Goal: Information Seeking & Learning: Find specific page/section

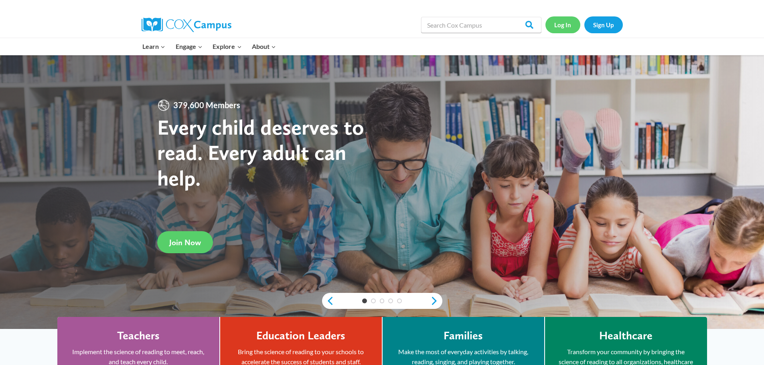
click at [568, 29] on link "Log In" at bounding box center [562, 24] width 35 height 16
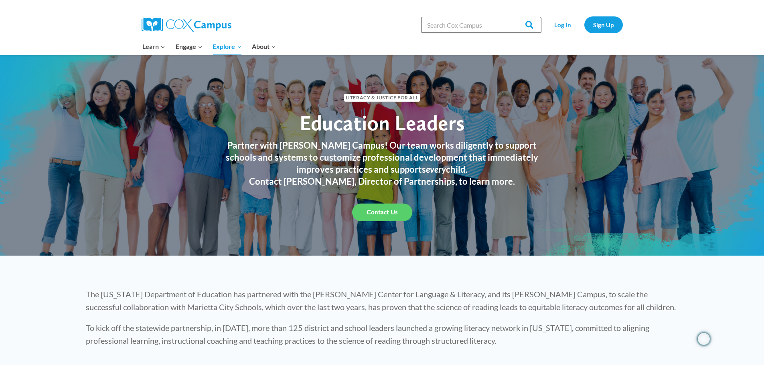
click at [460, 30] on input "Search in [URL][DOMAIN_NAME]" at bounding box center [481, 25] width 120 height 16
type input "verbal"
click at [510, 17] on input "Search" at bounding box center [525, 25] width 31 height 16
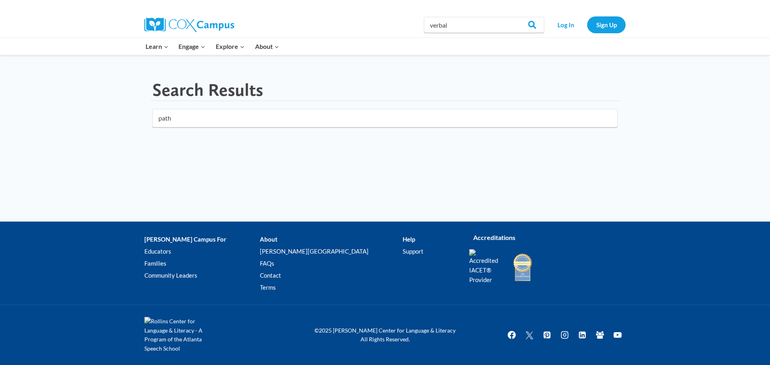
click button "submit" at bounding box center [0, 0] width 0 height 0
click at [262, 115] on input "path" at bounding box center [384, 118] width 465 height 18
type input "alphabet"
click button "submit" at bounding box center [0, 0] width 0 height 0
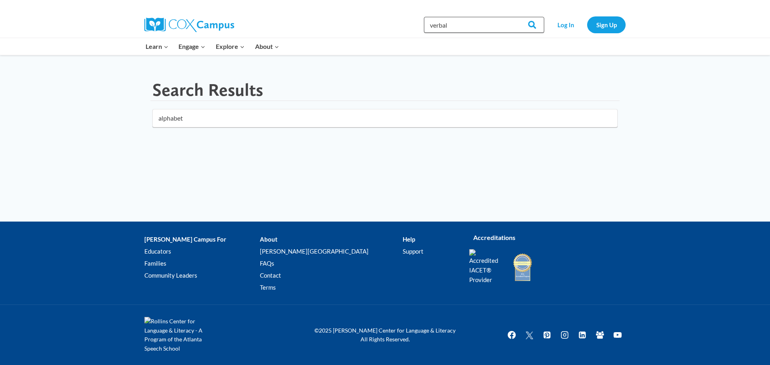
click at [465, 19] on input "verbal" at bounding box center [484, 25] width 120 height 16
type input "alphabet"
click at [513, 17] on input "Search" at bounding box center [528, 25] width 31 height 16
click at [477, 49] on div at bounding box center [543, 46] width 173 height 17
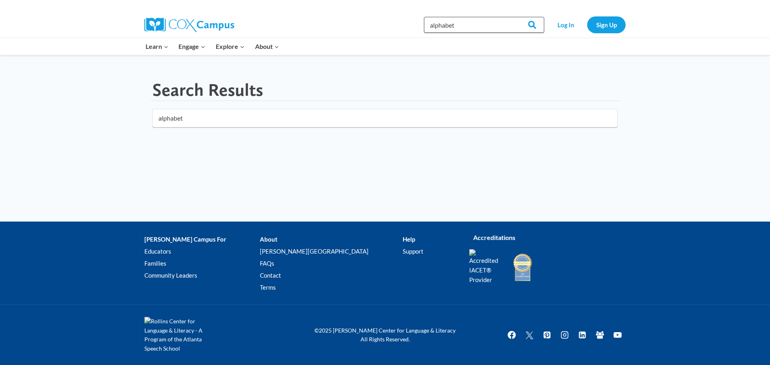
click at [465, 18] on input "alphabet" at bounding box center [484, 25] width 120 height 16
type input "routinbe"
click at [513, 17] on input "Search" at bounding box center [528, 25] width 31 height 16
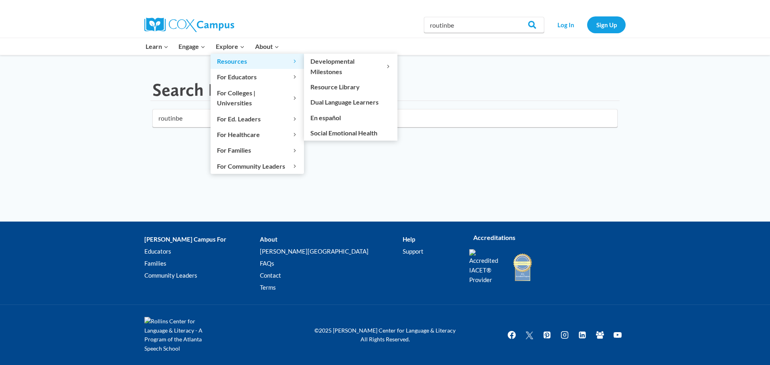
click at [234, 60] on span "Resources Expand" at bounding box center [257, 61] width 81 height 10
click at [329, 84] on link "Resource Library" at bounding box center [350, 86] width 93 height 15
